Goal: Transaction & Acquisition: Subscribe to service/newsletter

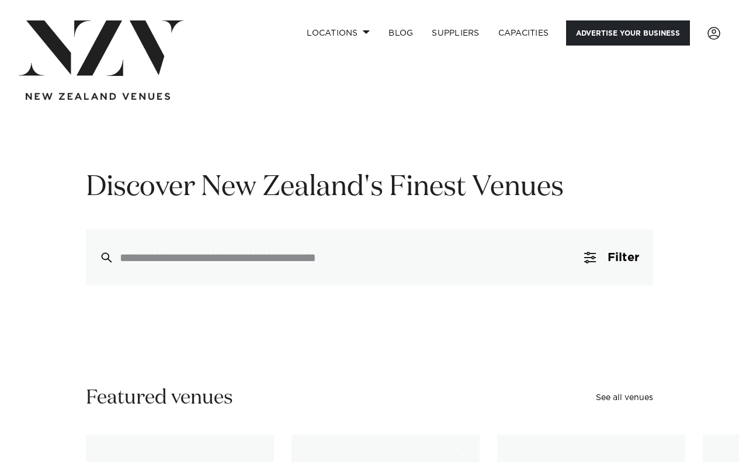
click at [618, 43] on link "Advertise your business" at bounding box center [628, 32] width 124 height 25
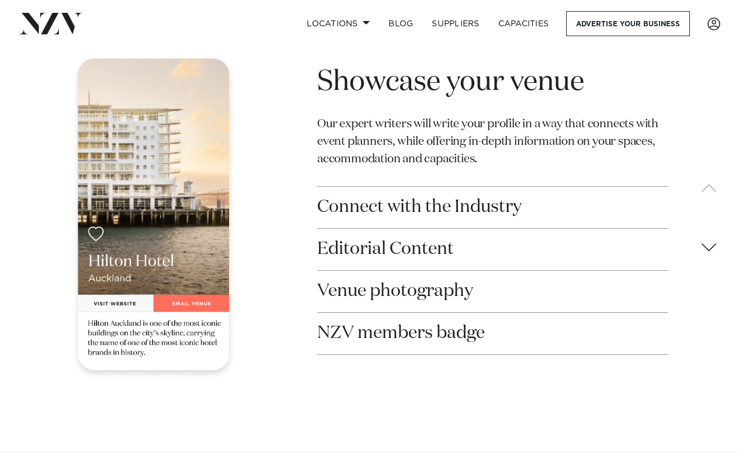
scroll to position [1869, 0]
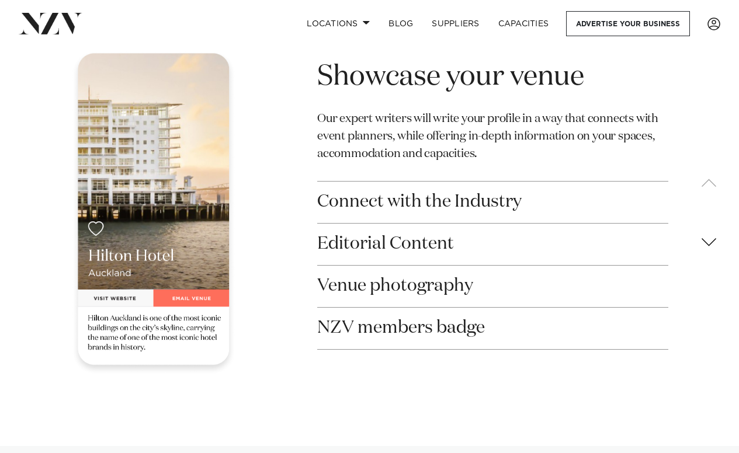
click at [416, 185] on button "Connect with the Industry" at bounding box center [493, 202] width 352 height 41
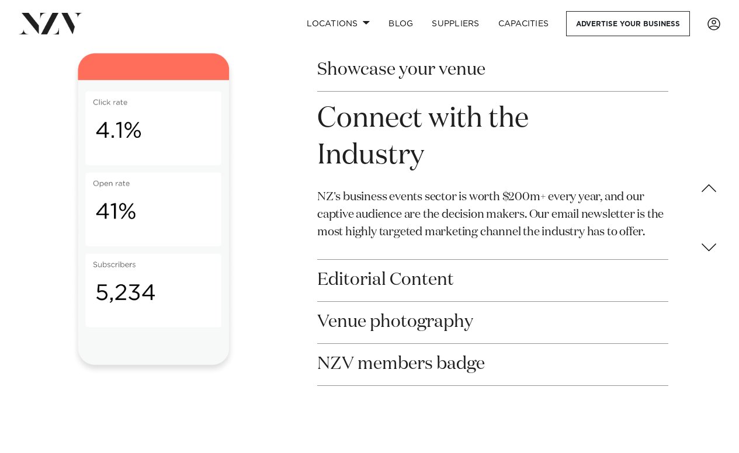
click at [428, 104] on button "Connect with the Industry" at bounding box center [493, 138] width 352 height 92
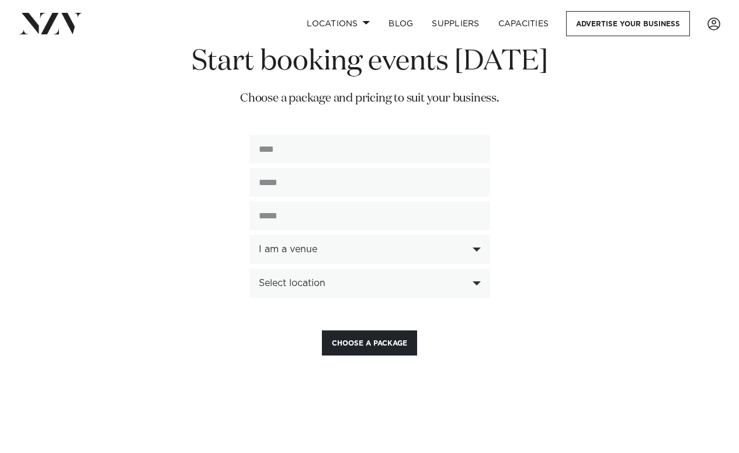
scroll to position [2745, 0]
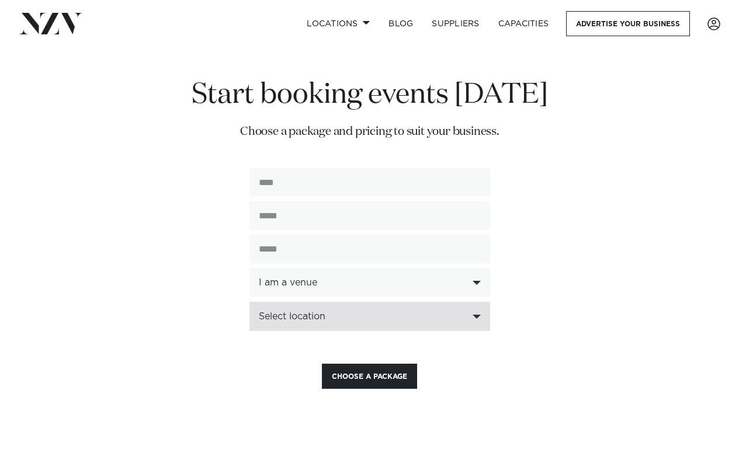
click at [439, 311] on div "Select location" at bounding box center [363, 316] width 209 height 11
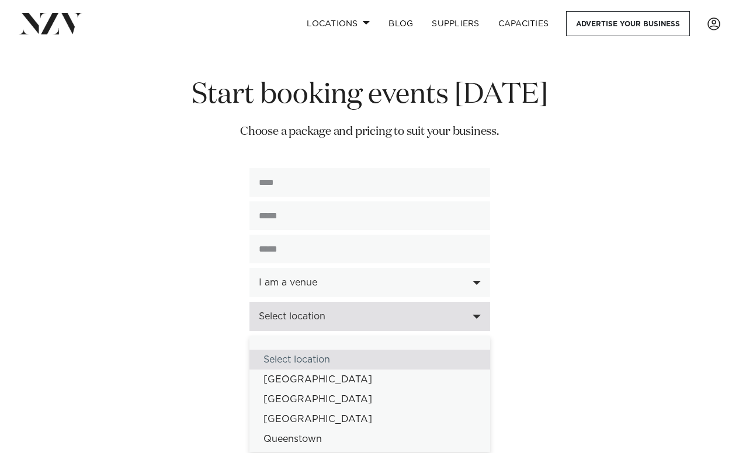
click at [439, 311] on div "Select location" at bounding box center [363, 316] width 209 height 11
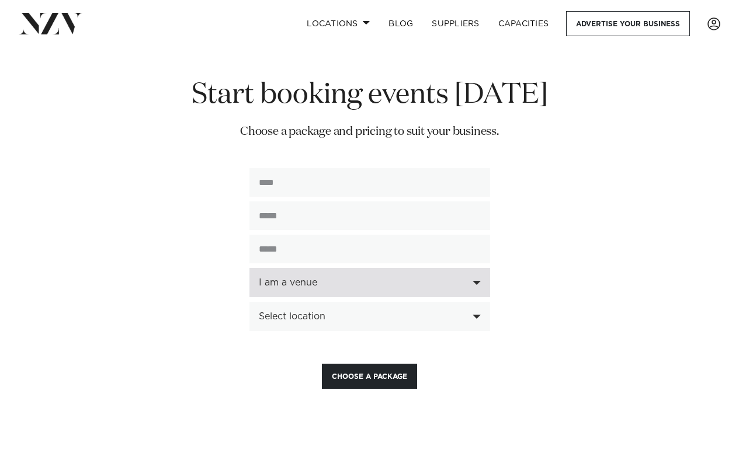
click at [393, 277] on div "I am a venue" at bounding box center [363, 282] width 209 height 11
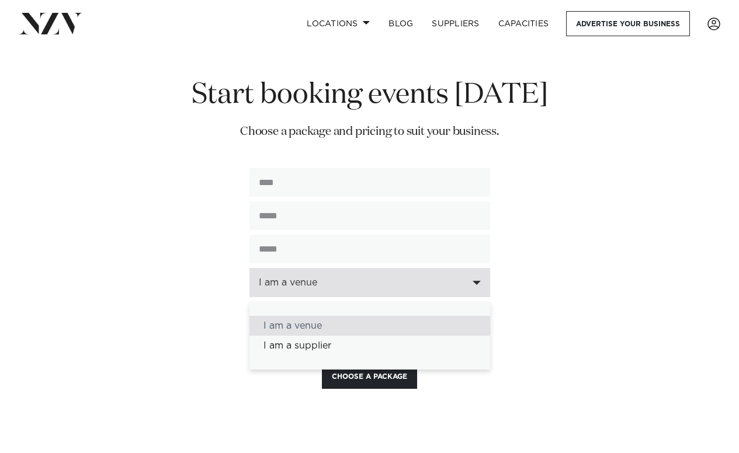
click at [393, 277] on div "I am a venue" at bounding box center [363, 282] width 209 height 11
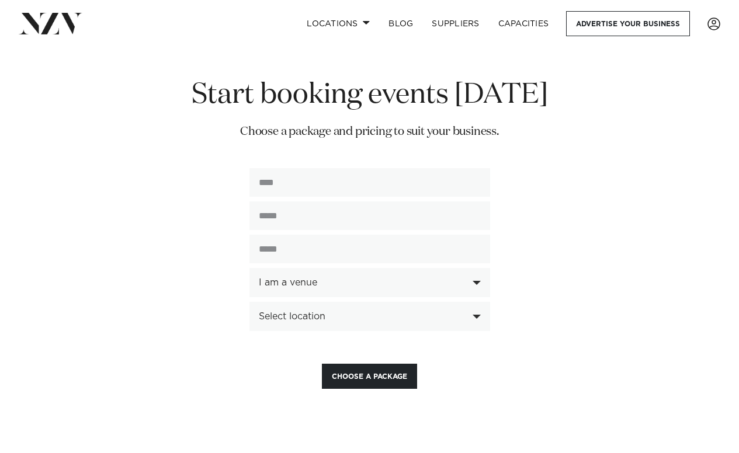
click at [543, 267] on div "**********" at bounding box center [369, 233] width 740 height 312
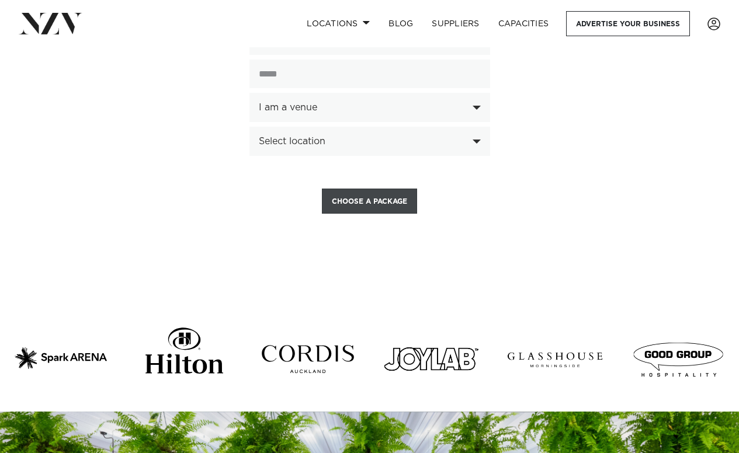
click at [391, 190] on button "Choose a Package" at bounding box center [369, 201] width 95 height 25
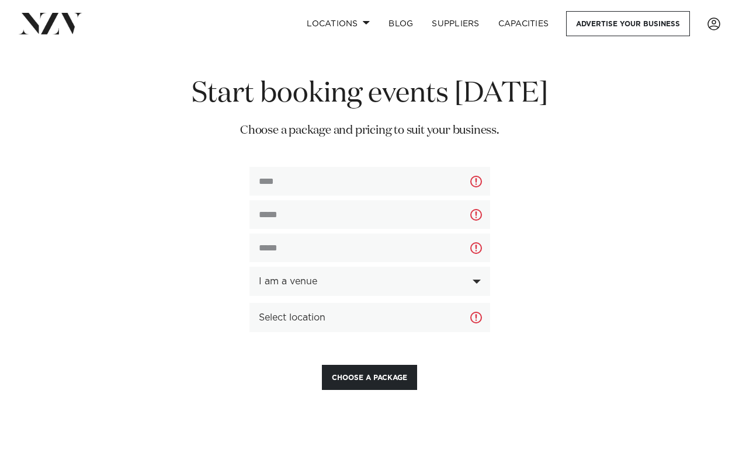
scroll to position [2745, 0]
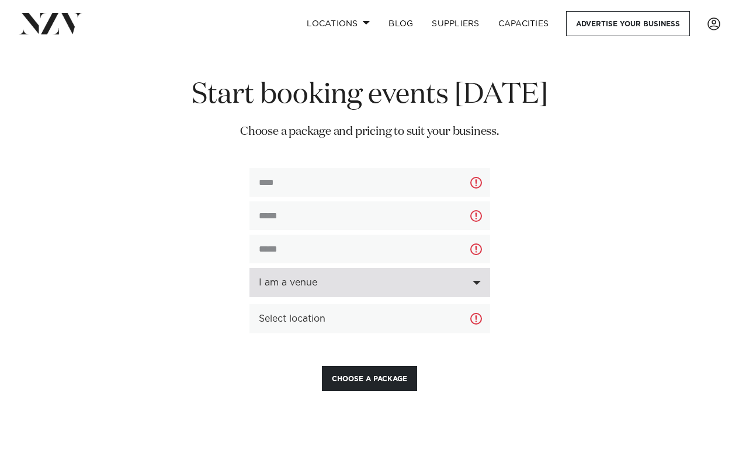
click at [442, 277] on div "I am a venue" at bounding box center [363, 282] width 209 height 11
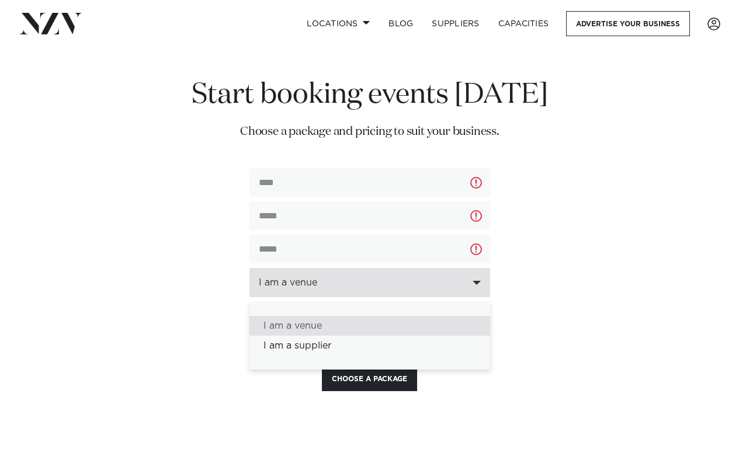
click at [442, 277] on div "I am a venue" at bounding box center [363, 282] width 209 height 11
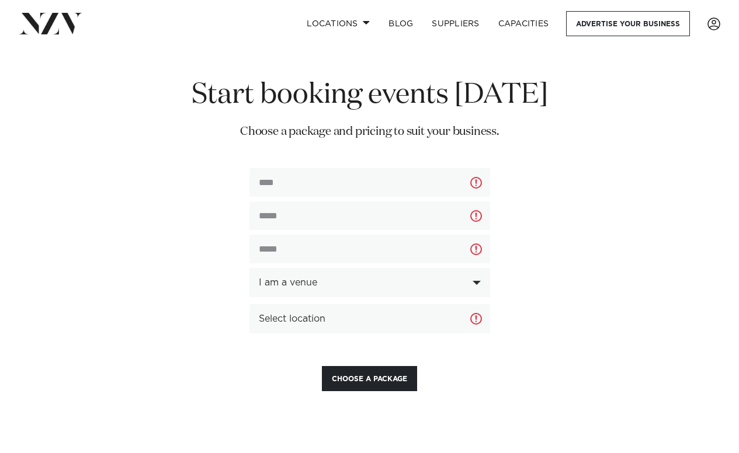
click at [625, 285] on div "**********" at bounding box center [369, 234] width 740 height 314
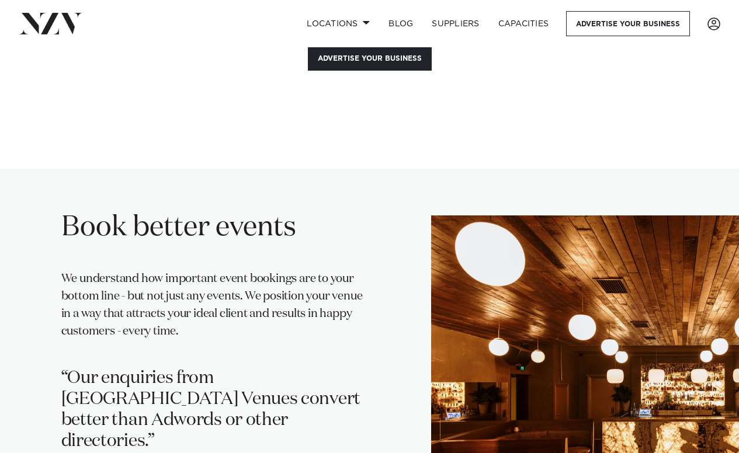
scroll to position [292, 0]
